Goal: Check status: Check status

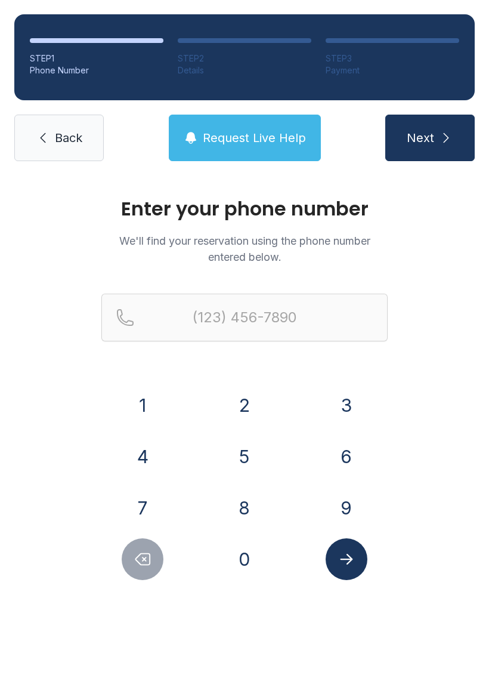
click at [261, 497] on button "8" at bounding box center [245, 508] width 42 height 42
click at [155, 392] on button "1" at bounding box center [143, 405] width 42 height 42
click at [351, 403] on button "3" at bounding box center [347, 405] width 42 height 42
click at [146, 425] on button "1" at bounding box center [143, 405] width 42 height 42
click at [141, 561] on icon "Delete number" at bounding box center [143, 559] width 18 height 18
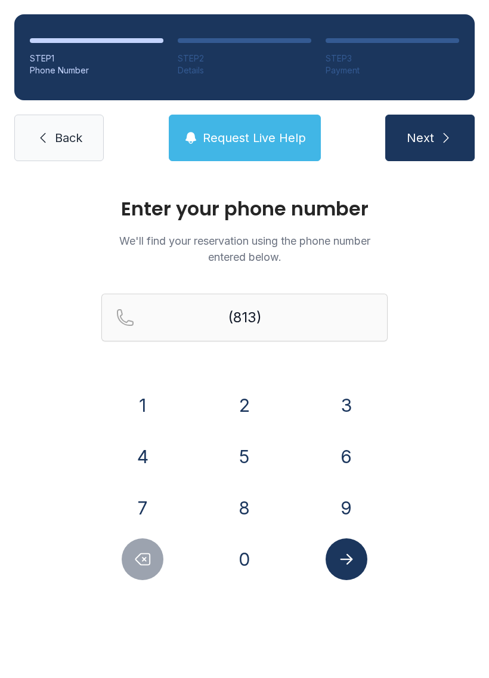
click at [157, 449] on button "4" at bounding box center [143, 457] width 42 height 42
click at [362, 406] on button "3" at bounding box center [347, 405] width 42 height 42
click at [248, 557] on button "0" at bounding box center [245, 559] width 42 height 42
click at [355, 462] on button "6" at bounding box center [347, 457] width 42 height 42
click at [350, 387] on button "3" at bounding box center [347, 405] width 42 height 42
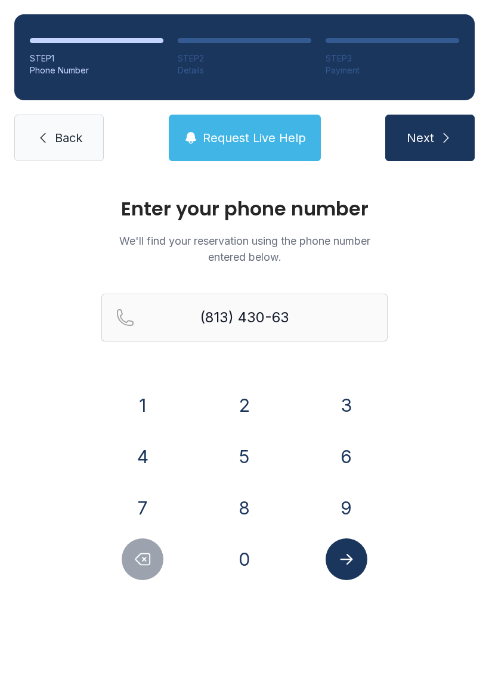
click at [350, 513] on button "9" at bounding box center [347, 508] width 42 height 42
click at [348, 444] on button "6" at bounding box center [347, 457] width 42 height 42
type input "[PHONE_NUMBER]"
click at [349, 563] on icon "Submit lookup form" at bounding box center [347, 559] width 18 height 18
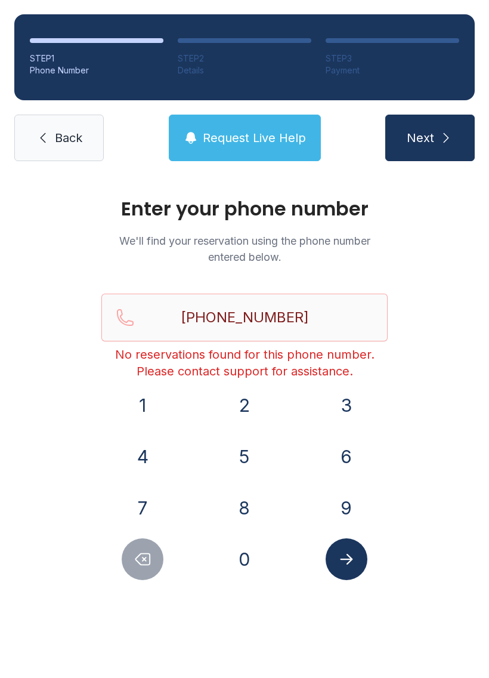
click at [40, 140] on icon at bounding box center [43, 138] width 14 height 14
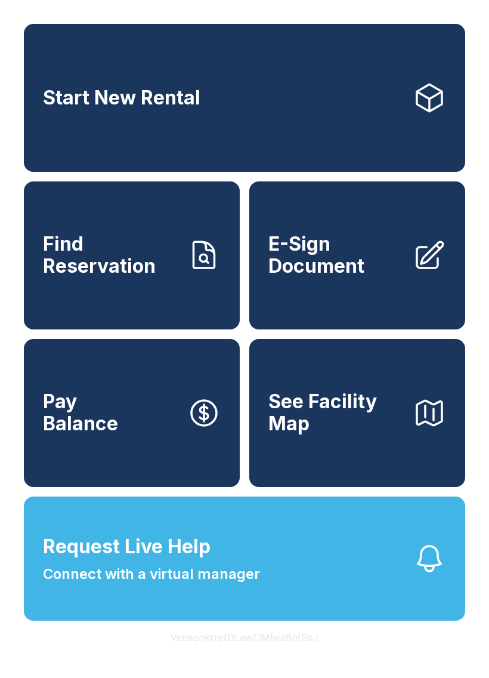
click at [233, 618] on button "Request Live Help Connect with a virtual manager" at bounding box center [244, 558] width 441 height 124
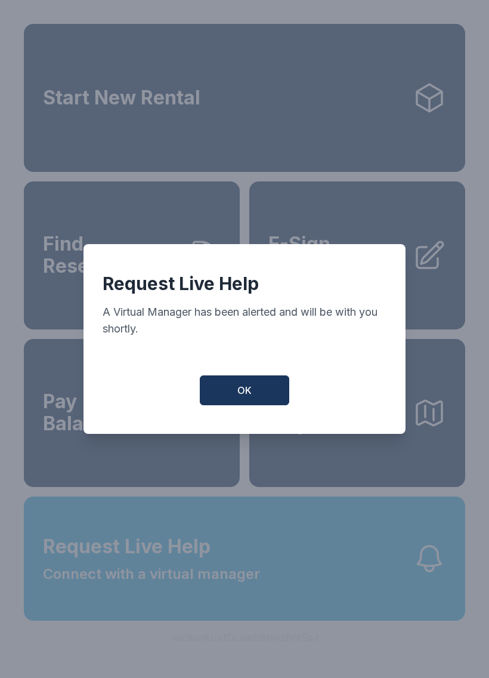
click at [252, 393] on button "OK" at bounding box center [244, 390] width 89 height 30
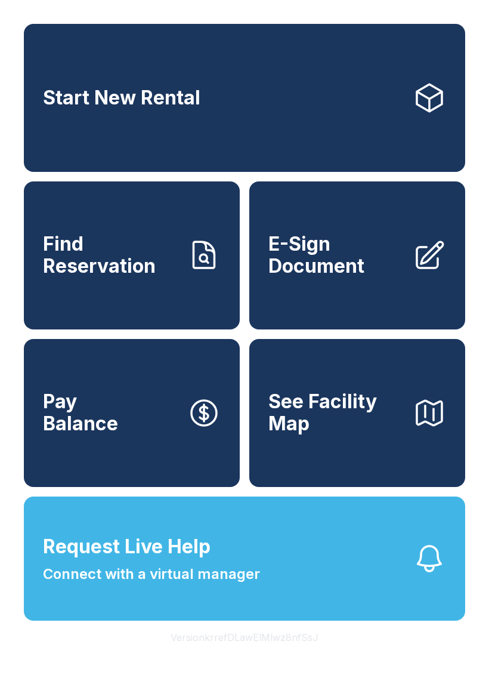
click at [69, 657] on div "Start New Rental Find Reservation E-Sign Document Pay Balance See Facility Map …" at bounding box center [244, 339] width 489 height 678
click at [314, 464] on button "See Facility Map" at bounding box center [357, 413] width 216 height 148
